Goal: Answer question/provide support: Share knowledge or assist other users

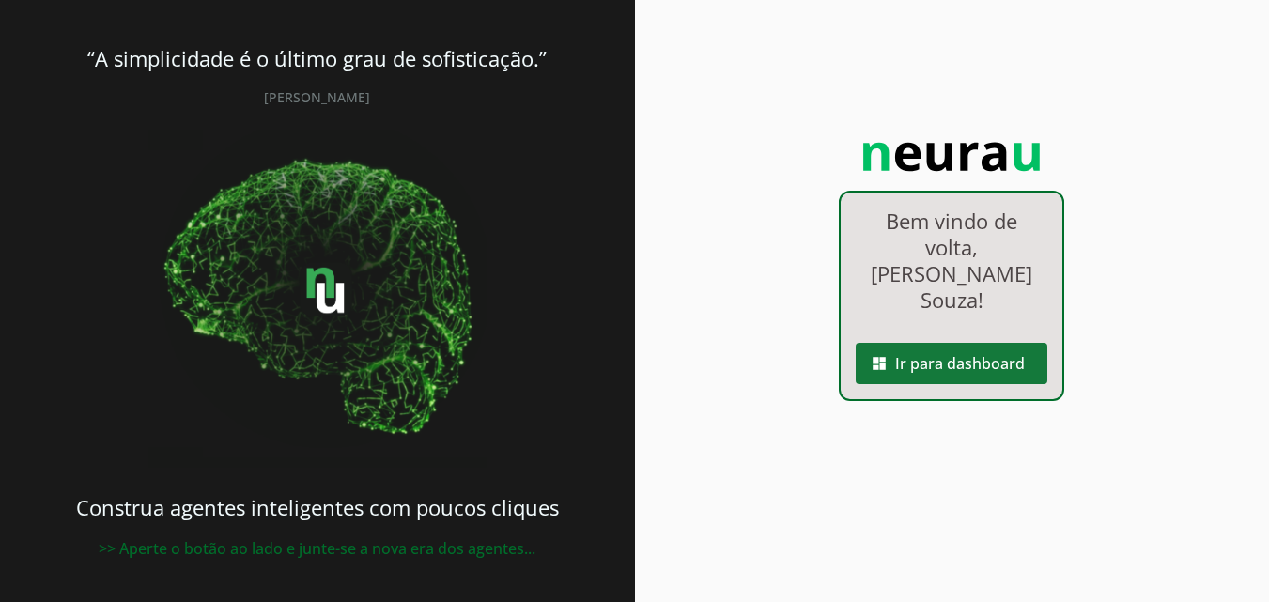
click at [957, 341] on span at bounding box center [951, 363] width 192 height 45
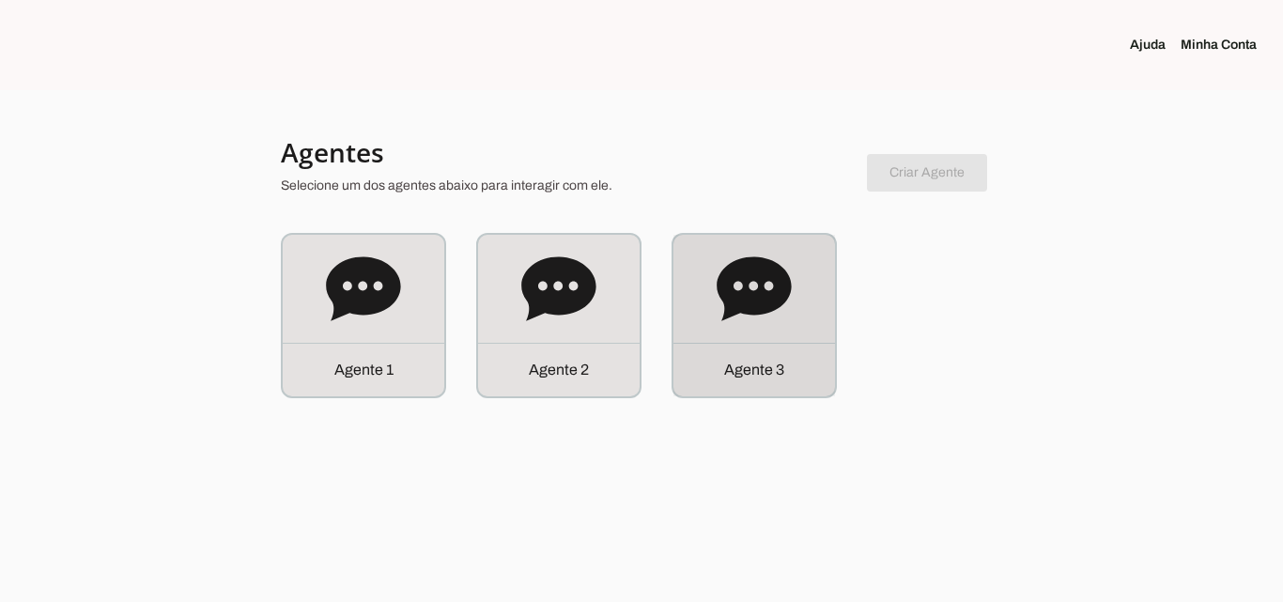
click at [780, 296] on icon at bounding box center [753, 288] width 74 height 64
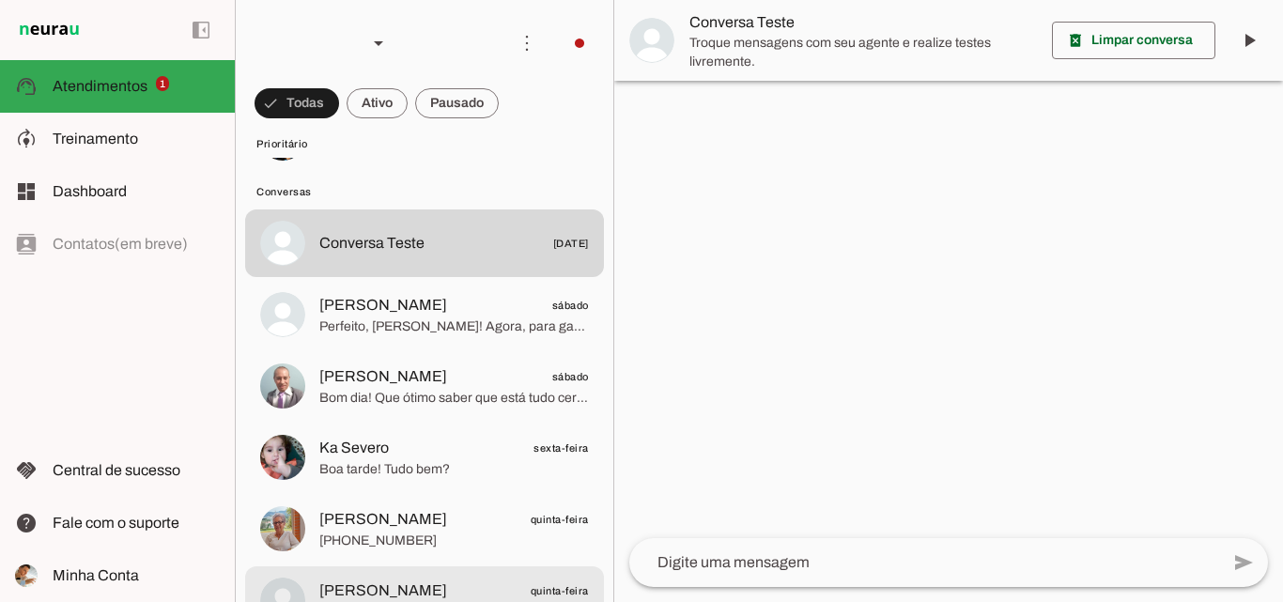
scroll to position [94, 0]
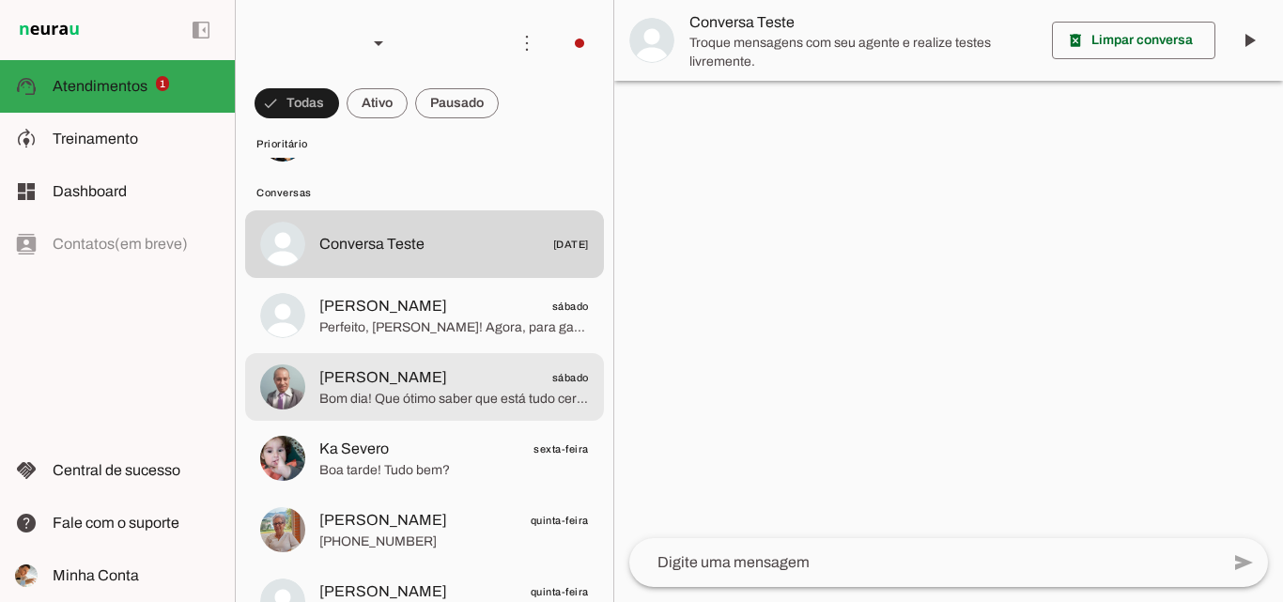
click at [461, 361] on md-item "[PERSON_NAME] sábado Bom dia! Que ótimo saber que está tudo certo. Para que eu …" at bounding box center [424, 387] width 359 height 68
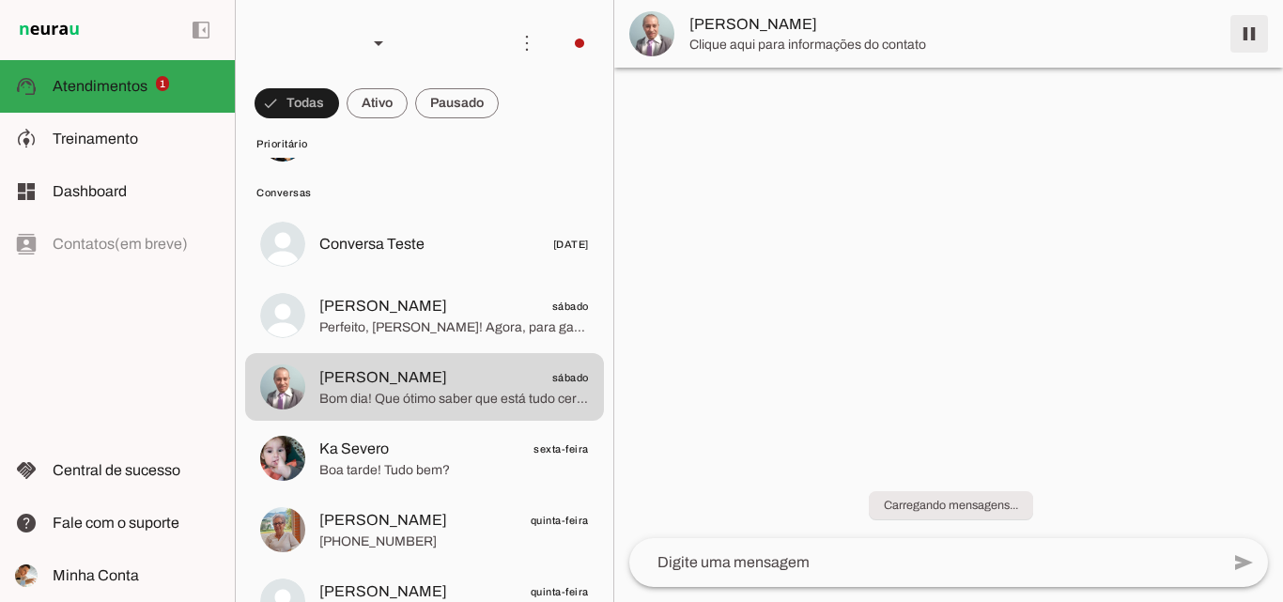
click at [1237, 39] on span at bounding box center [1248, 33] width 45 height 45
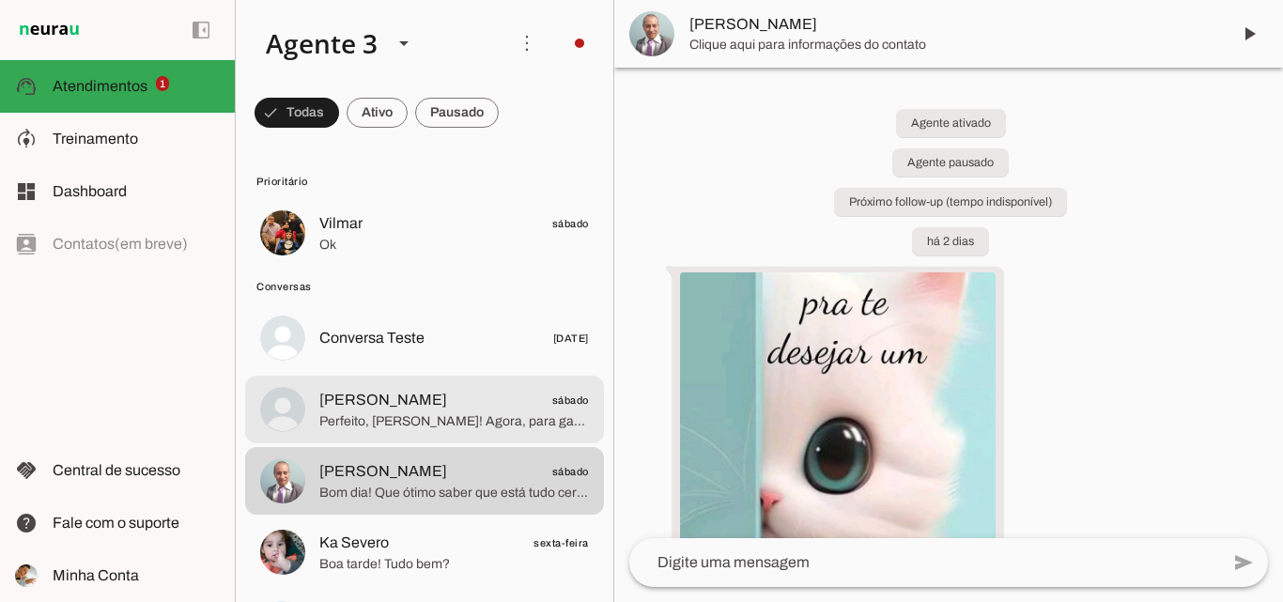
click at [428, 419] on span "Perfeito, [PERSON_NAME]! Agora, para garantir a isenção da taxa de instalação d…" at bounding box center [454, 421] width 270 height 19
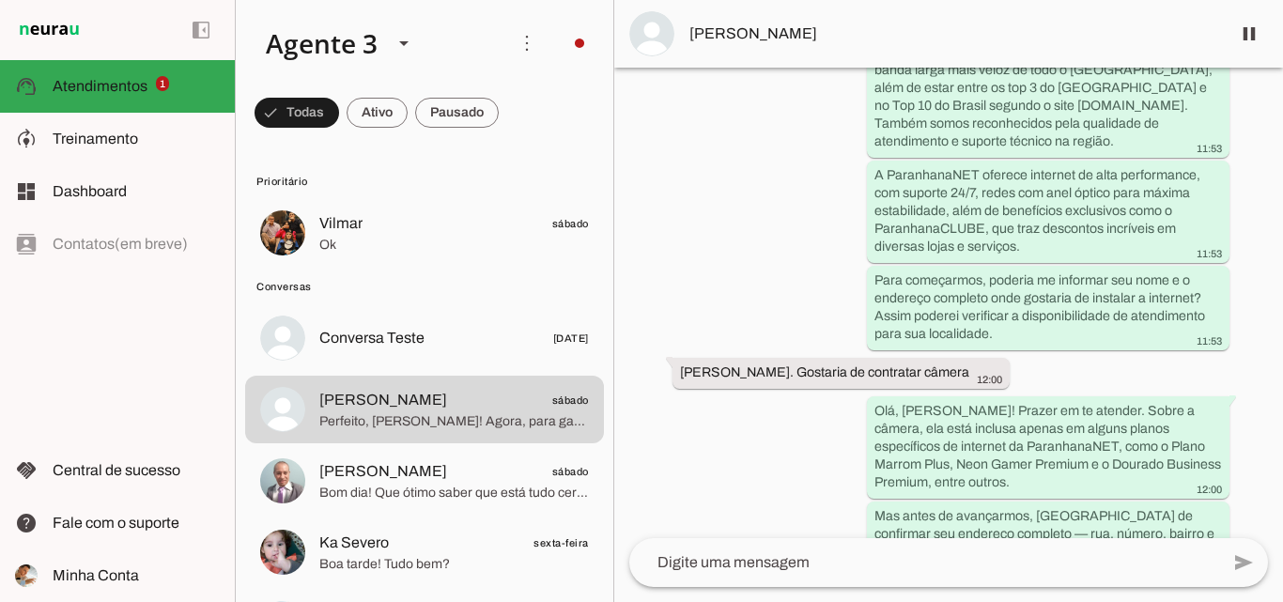
scroll to position [300, 0]
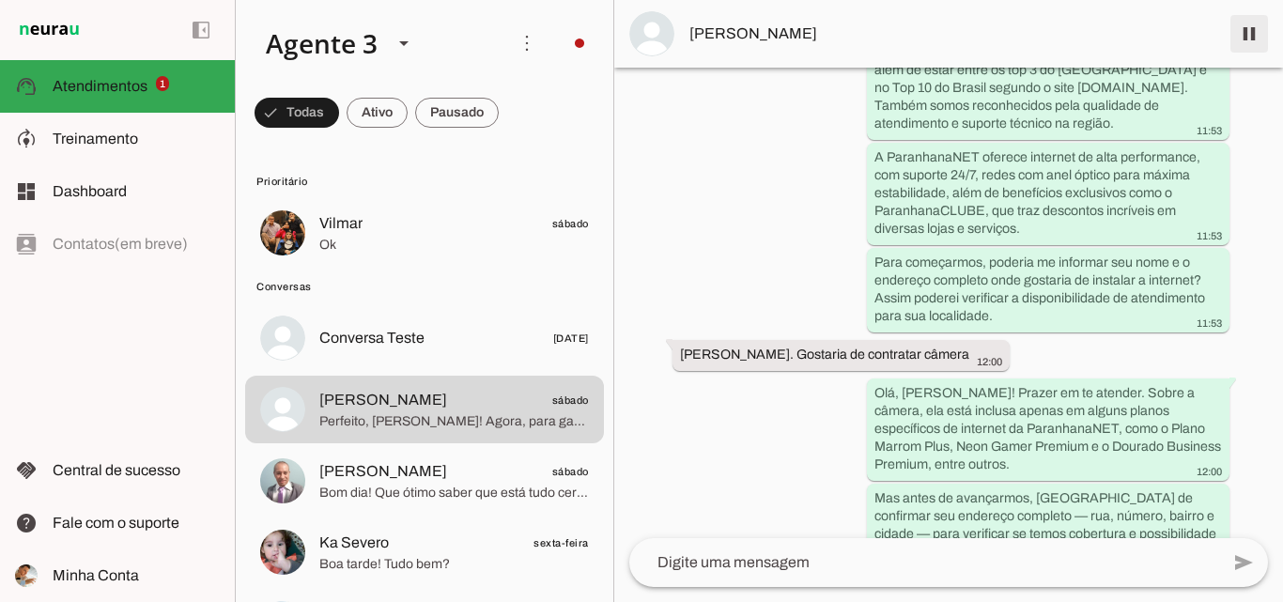
drag, startPoint x: 1260, startPoint y: 39, endPoint x: 217, endPoint y: 1, distance: 1044.0
click at [1259, 39] on span at bounding box center [1248, 33] width 45 height 45
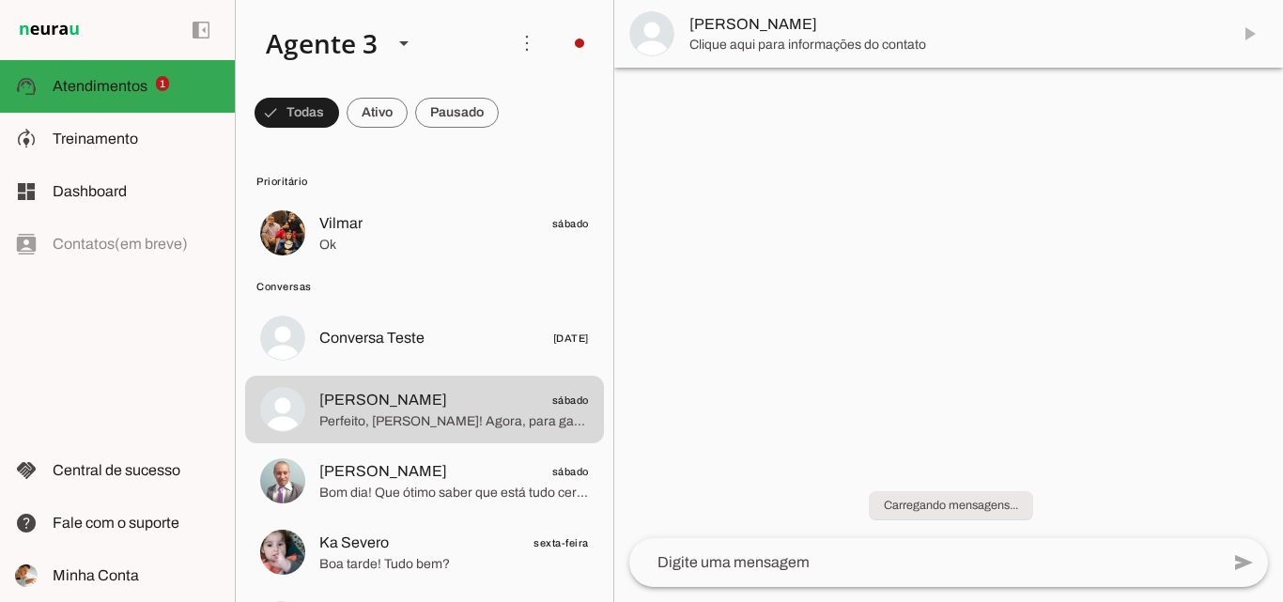
scroll to position [0, 0]
